Goal: Check status: Check status

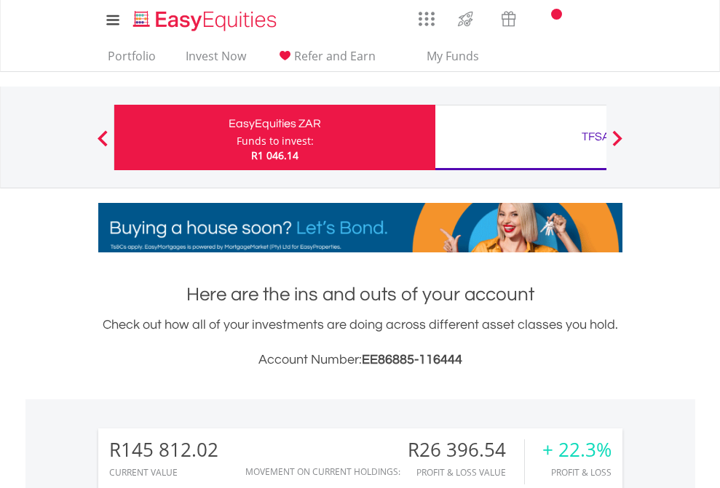
scroll to position [140, 228]
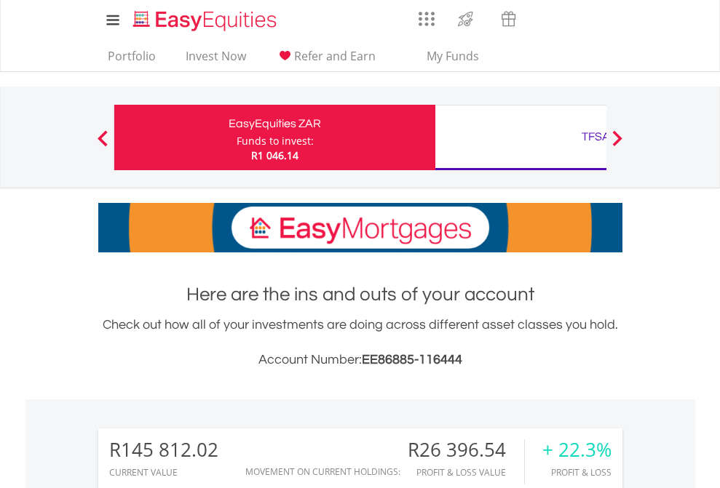
click at [236, 138] on div "Funds to invest:" at bounding box center [274, 141] width 77 height 15
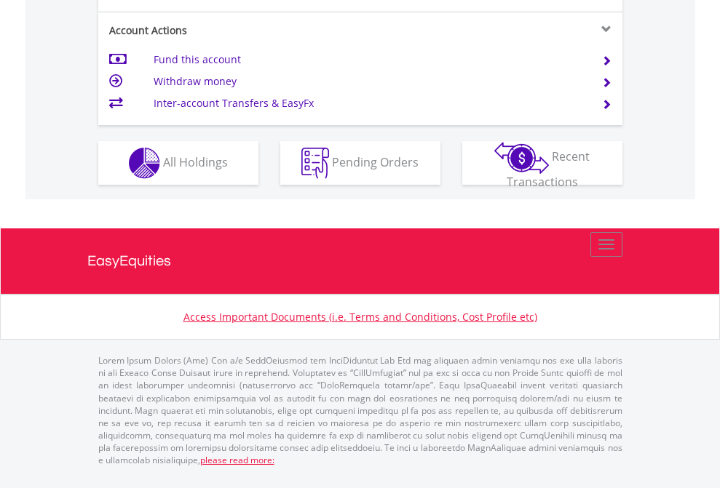
scroll to position [1424, 0]
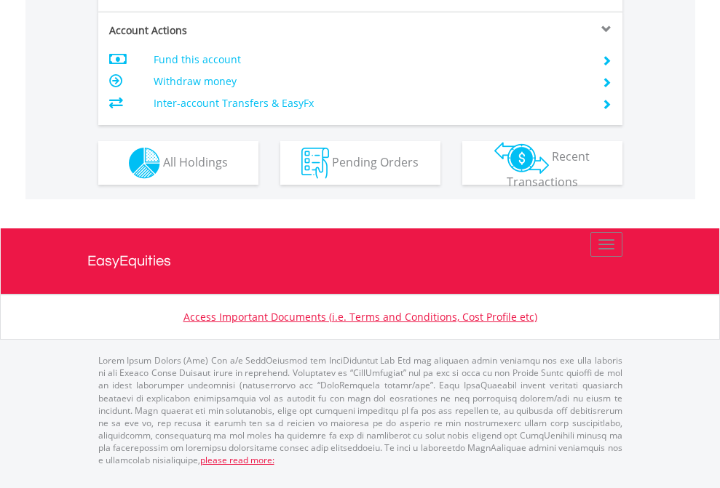
scroll to position [1366, 0]
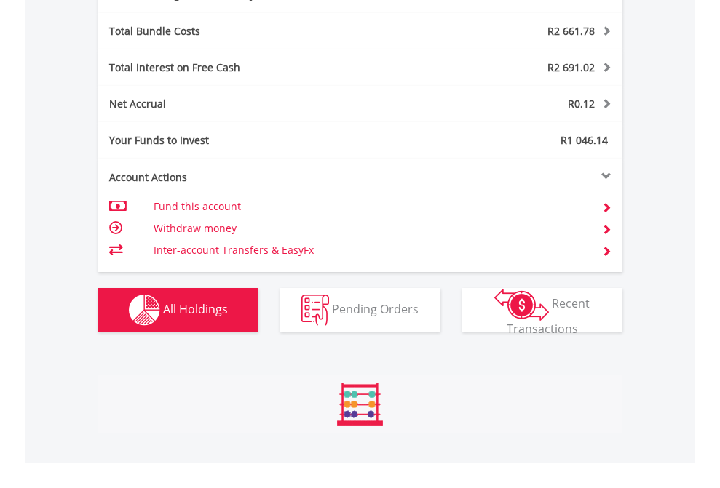
scroll to position [1735, 0]
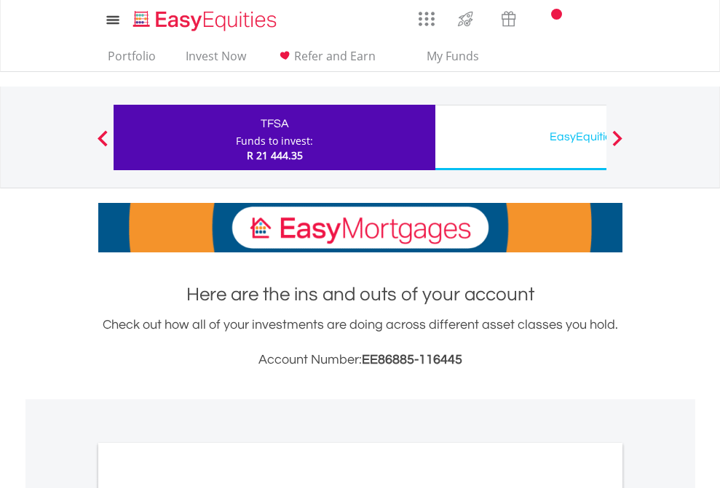
scroll to position [875, 0]
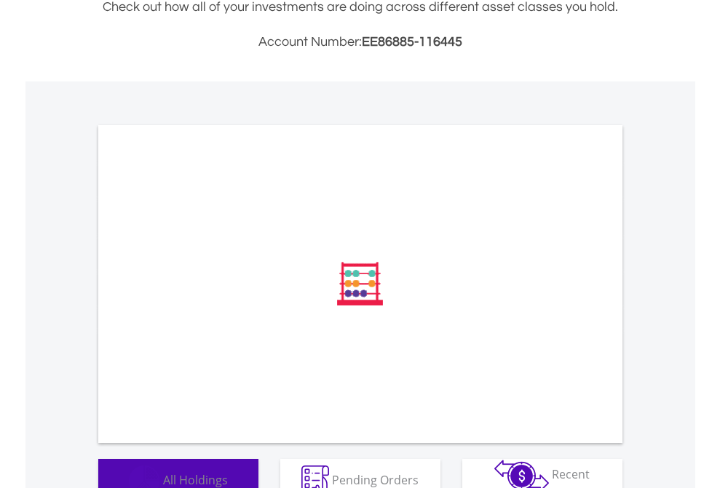
click at [163, 472] on span "All Holdings" at bounding box center [195, 480] width 65 height 16
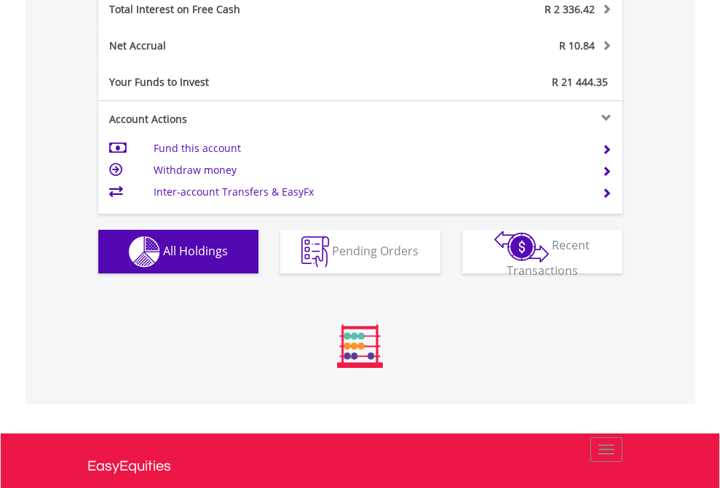
scroll to position [140, 228]
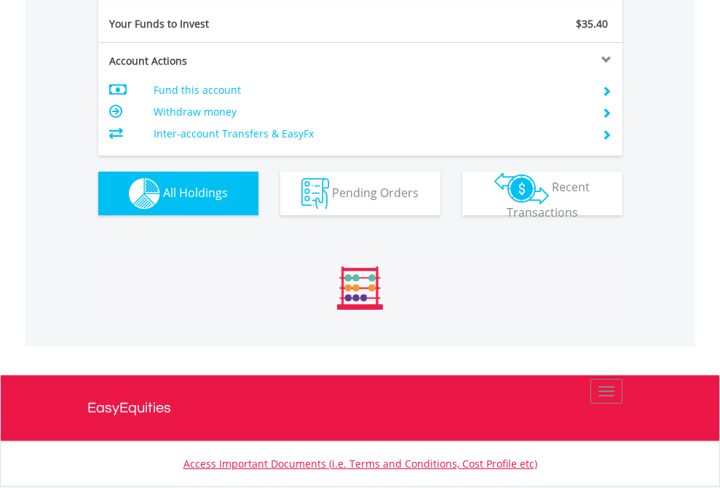
scroll to position [1618, 0]
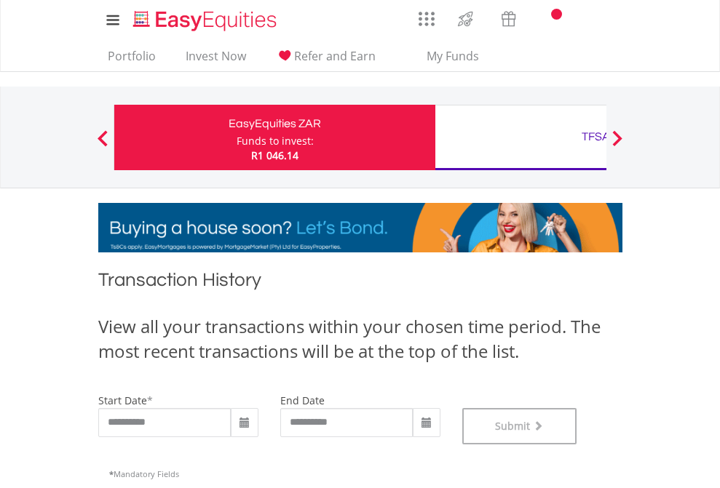
scroll to position [590, 0]
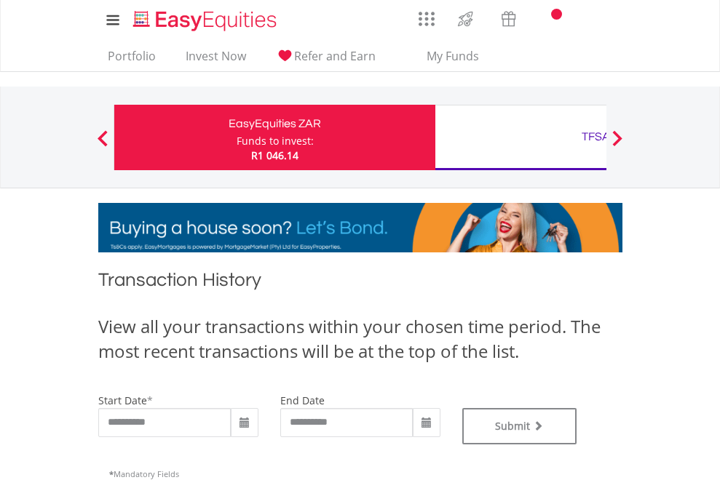
click at [520, 138] on div "TFSA" at bounding box center [595, 137] width 303 height 20
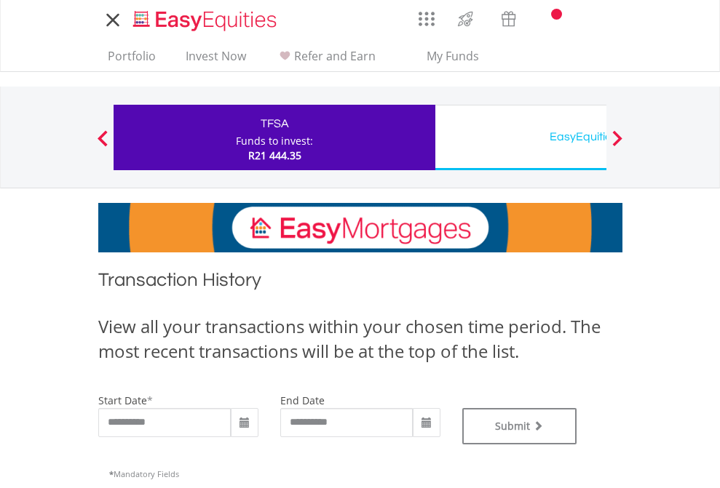
type input "**********"
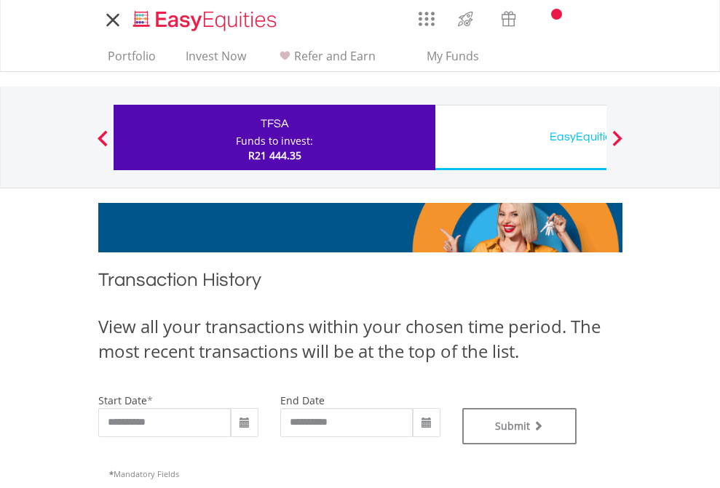
type input "**********"
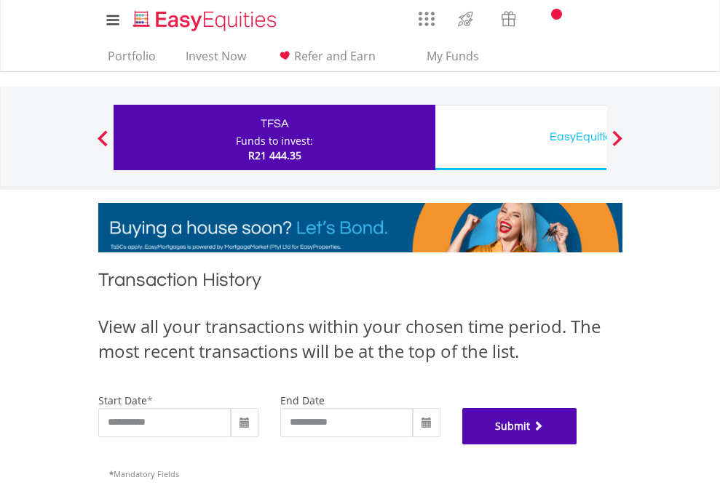
click at [577, 445] on button "Submit" at bounding box center [519, 426] width 115 height 36
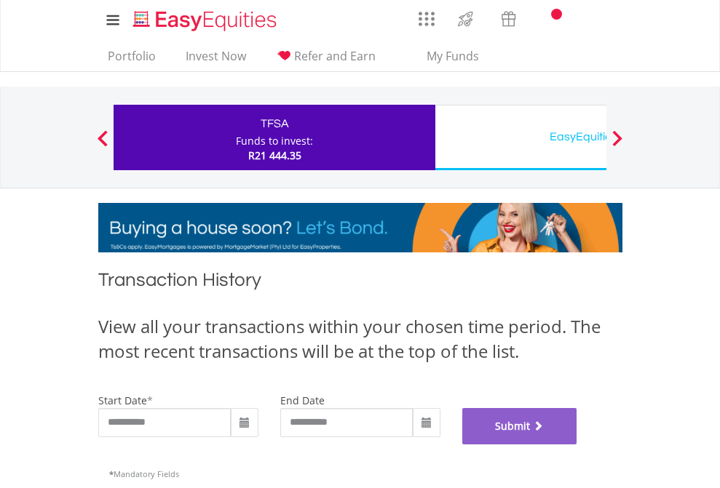
scroll to position [590, 0]
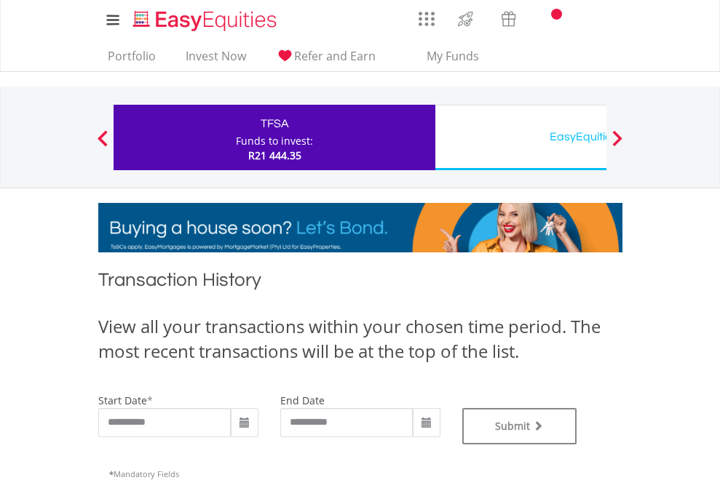
click at [520, 138] on div "EasyEquities USD" at bounding box center [595, 137] width 303 height 20
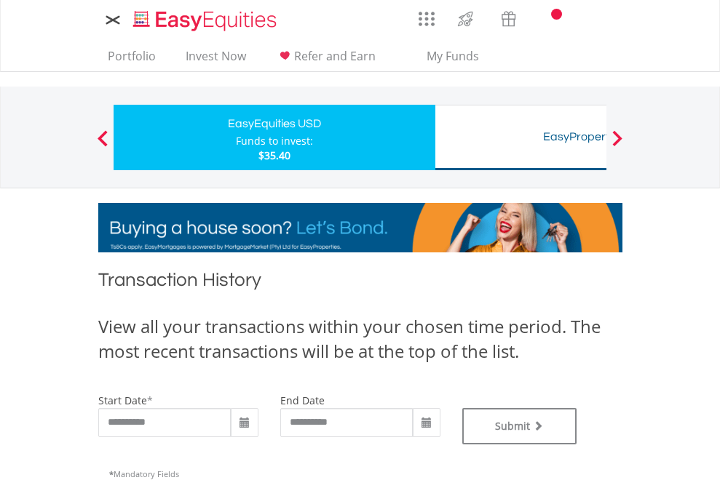
type input "**********"
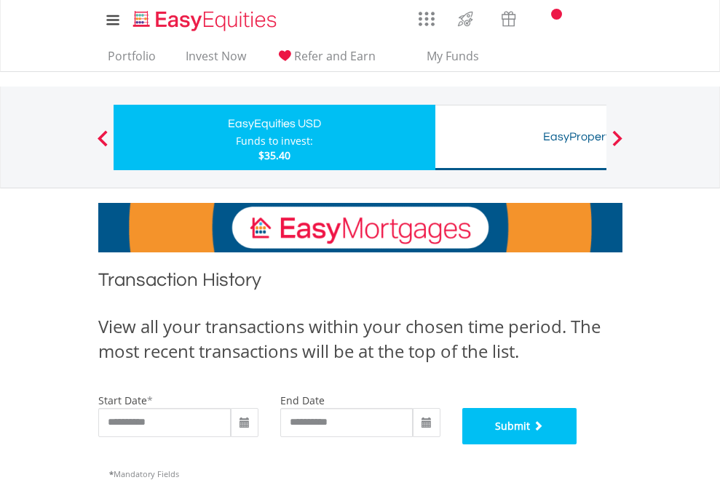
click at [577, 445] on button "Submit" at bounding box center [519, 426] width 115 height 36
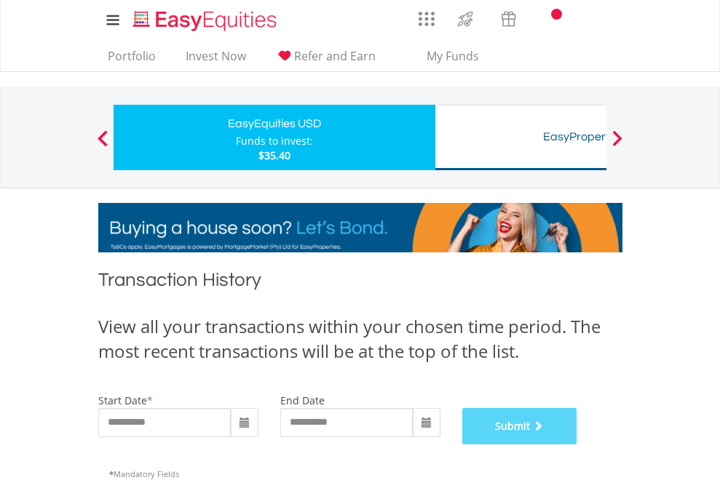
scroll to position [590, 0]
